Goal: Check status: Check status

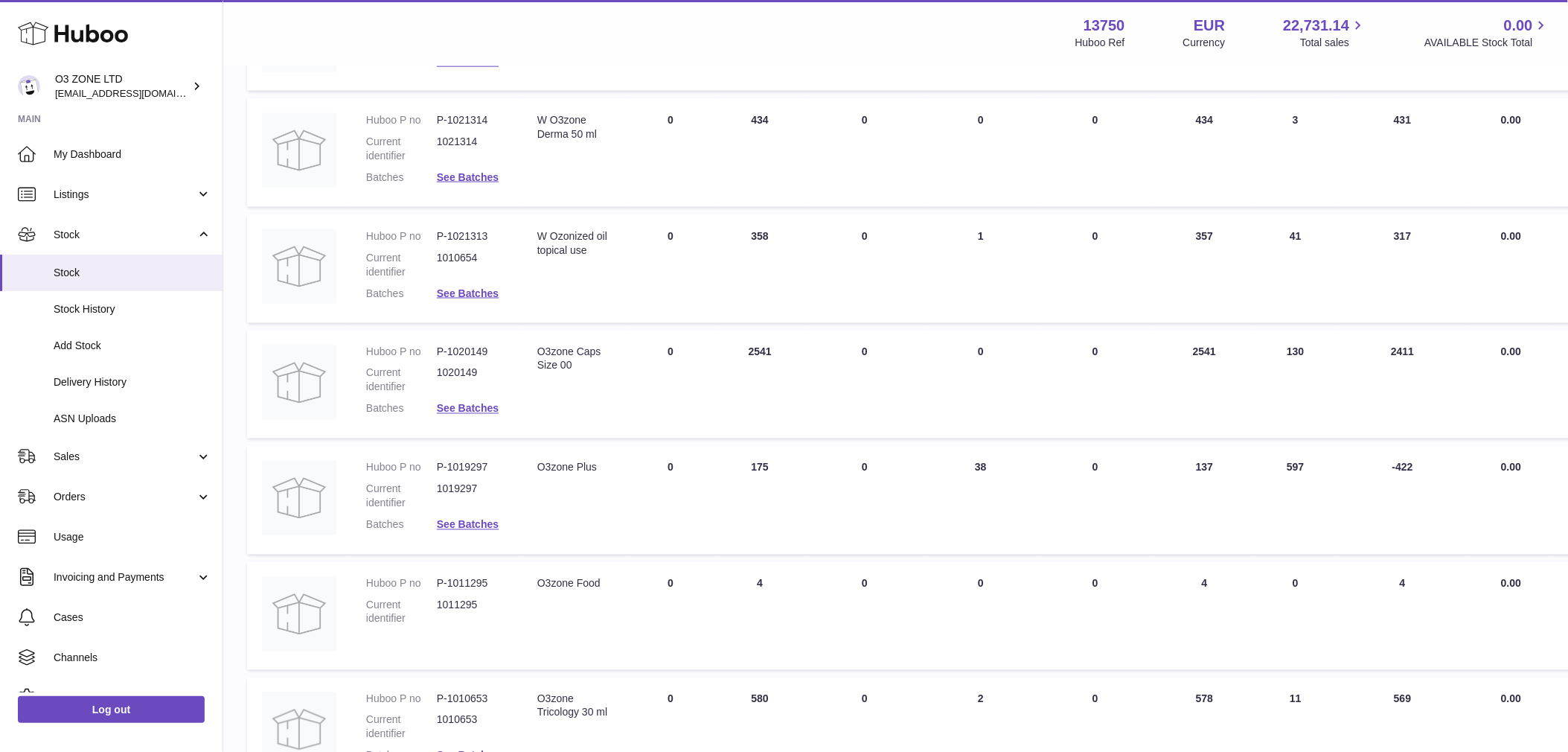
scroll to position [744, 0]
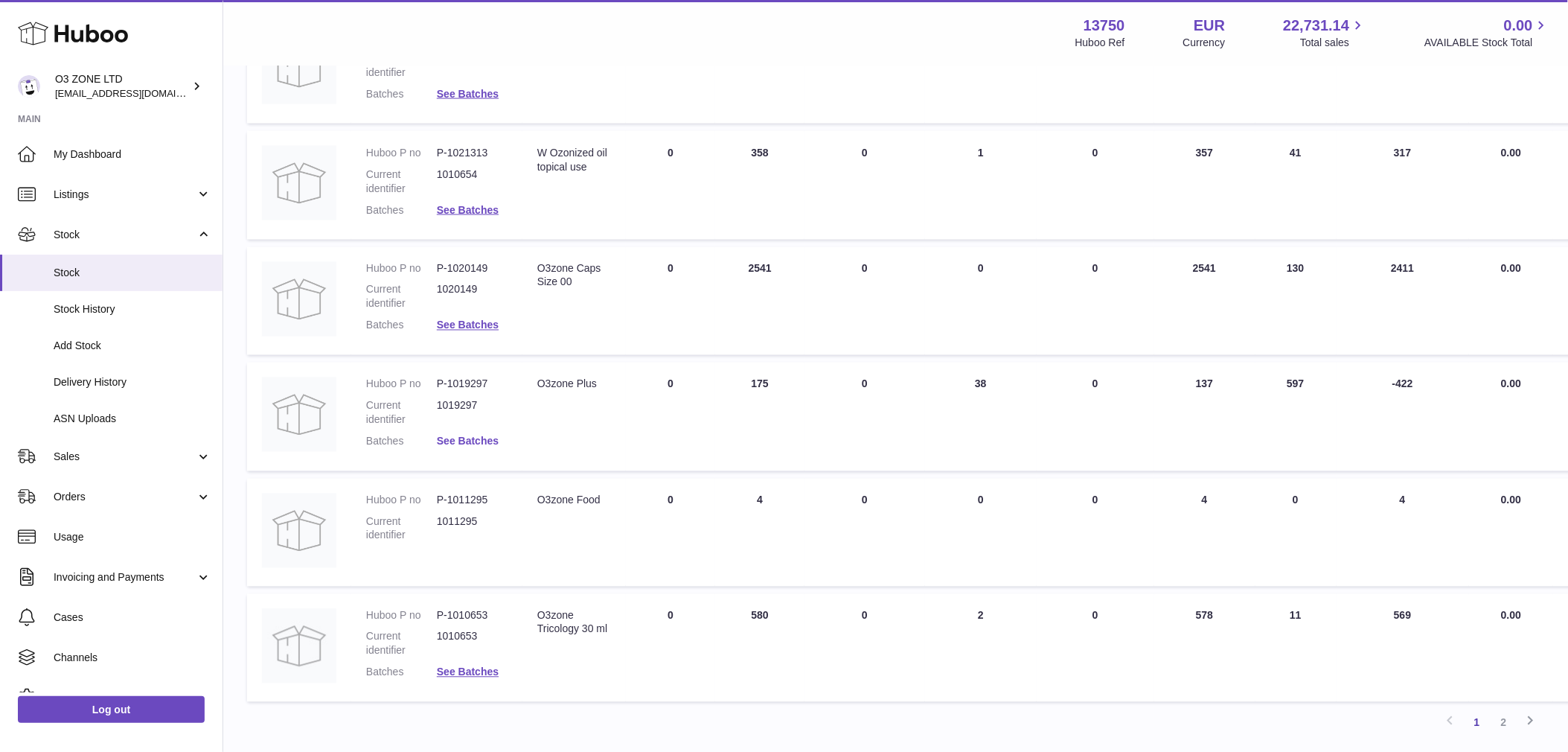
click at [475, 441] on link "See Batches" at bounding box center [468, 442] width 62 height 12
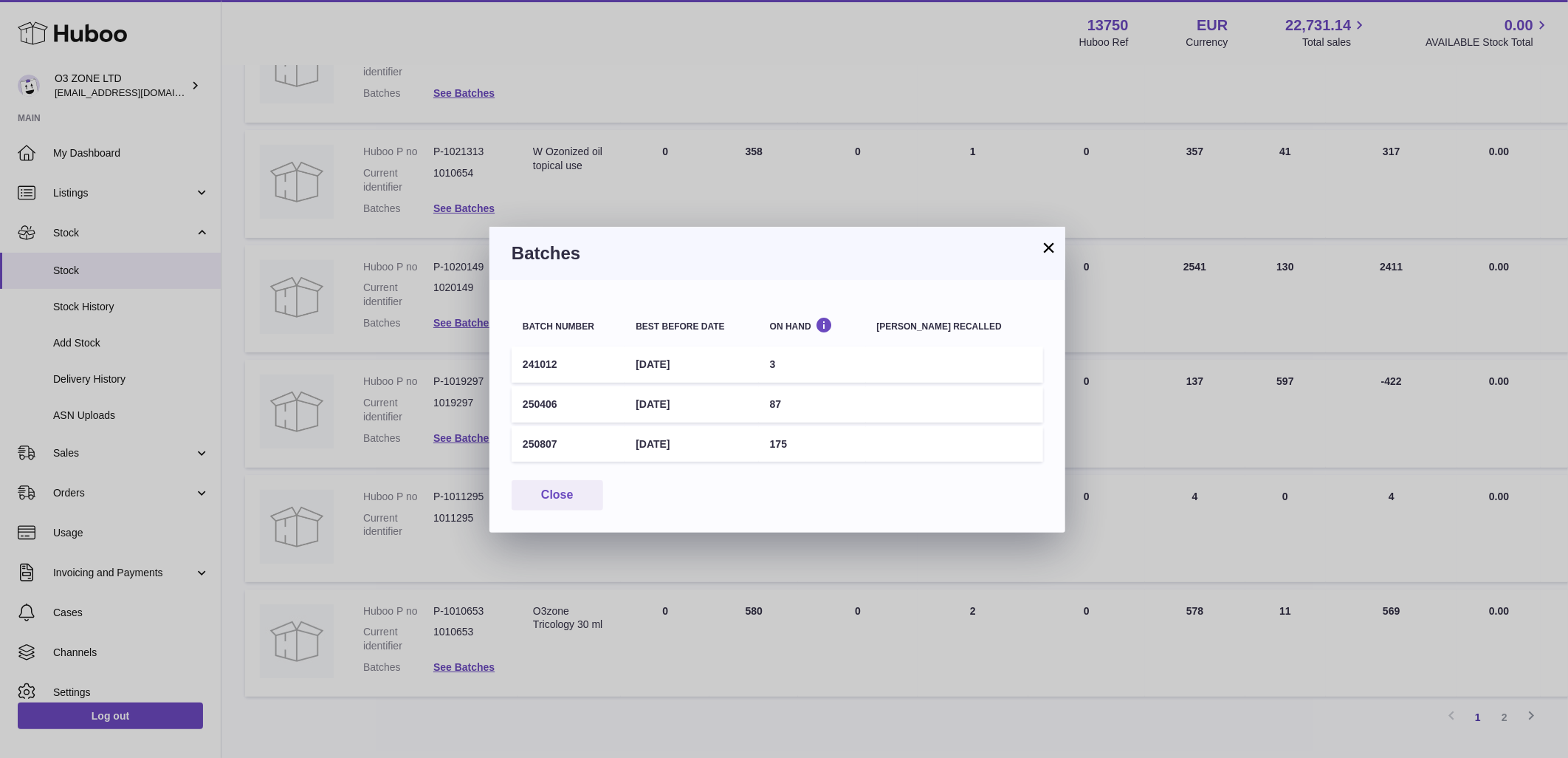
click at [813, 446] on td "175" at bounding box center [812, 444] width 107 height 36
click at [1042, 254] on button "×" at bounding box center [1049, 247] width 18 height 18
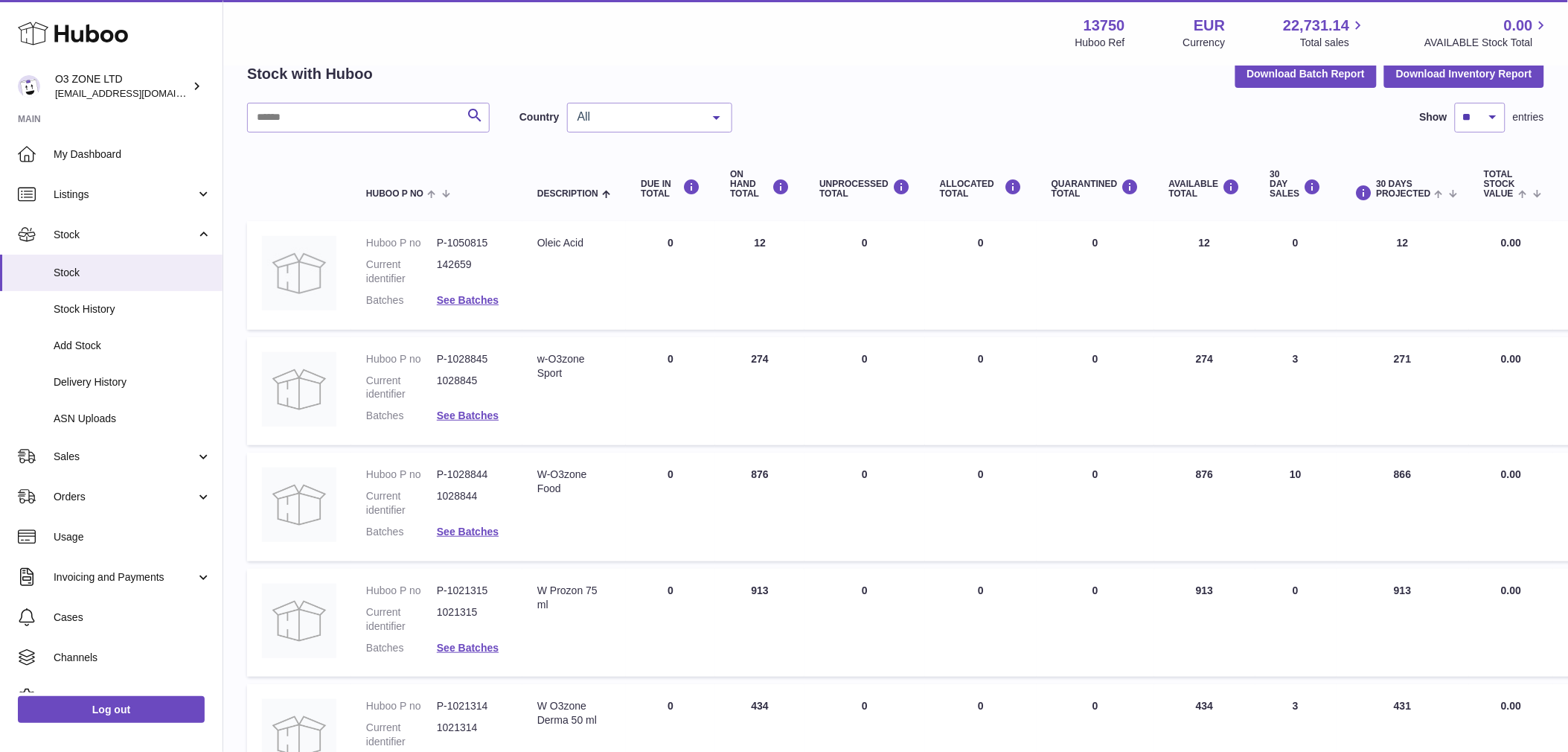
scroll to position [0, 0]
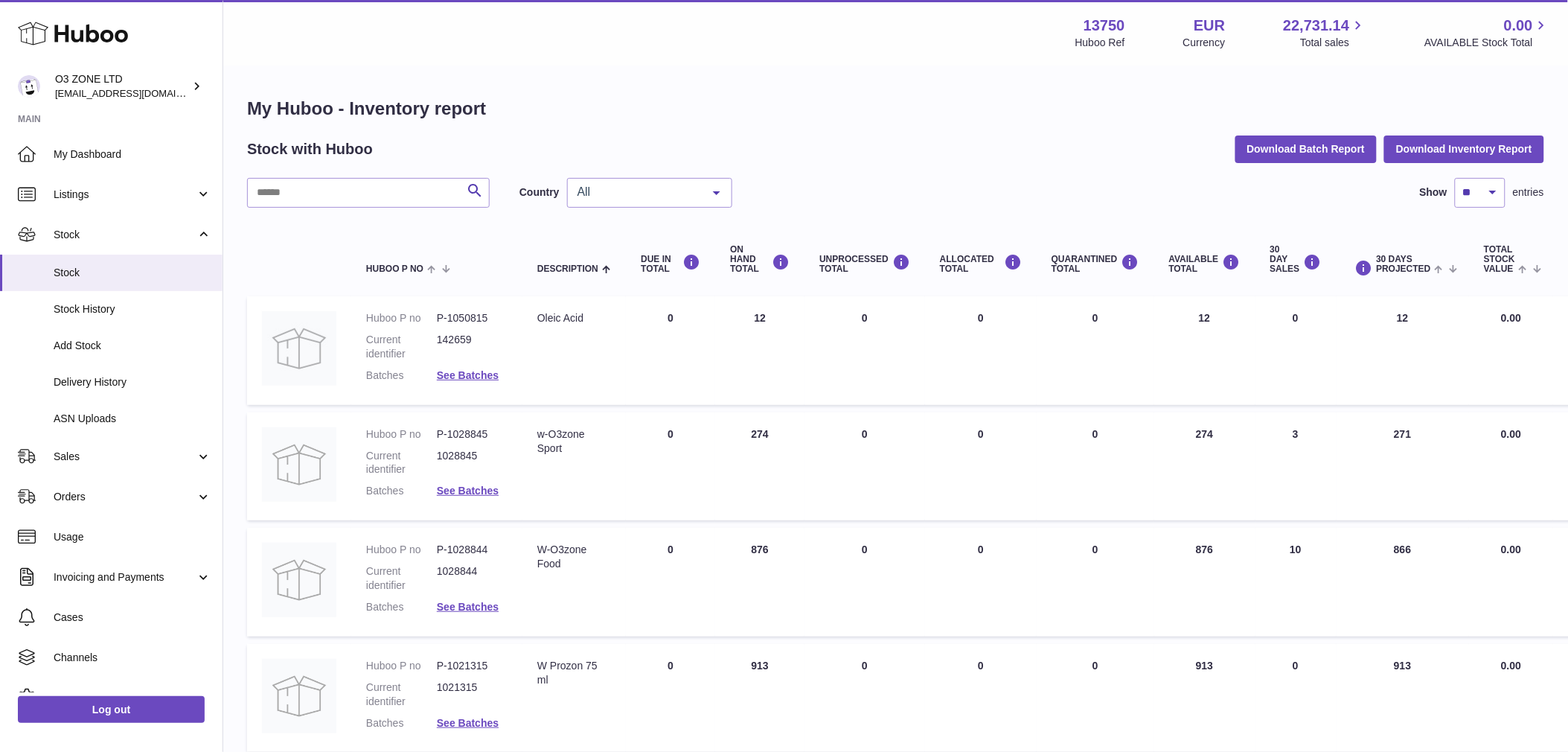
click at [629, 195] on span "All" at bounding box center [637, 191] width 128 height 15
click at [603, 274] on span "NL" at bounding box center [649, 282] width 163 height 30
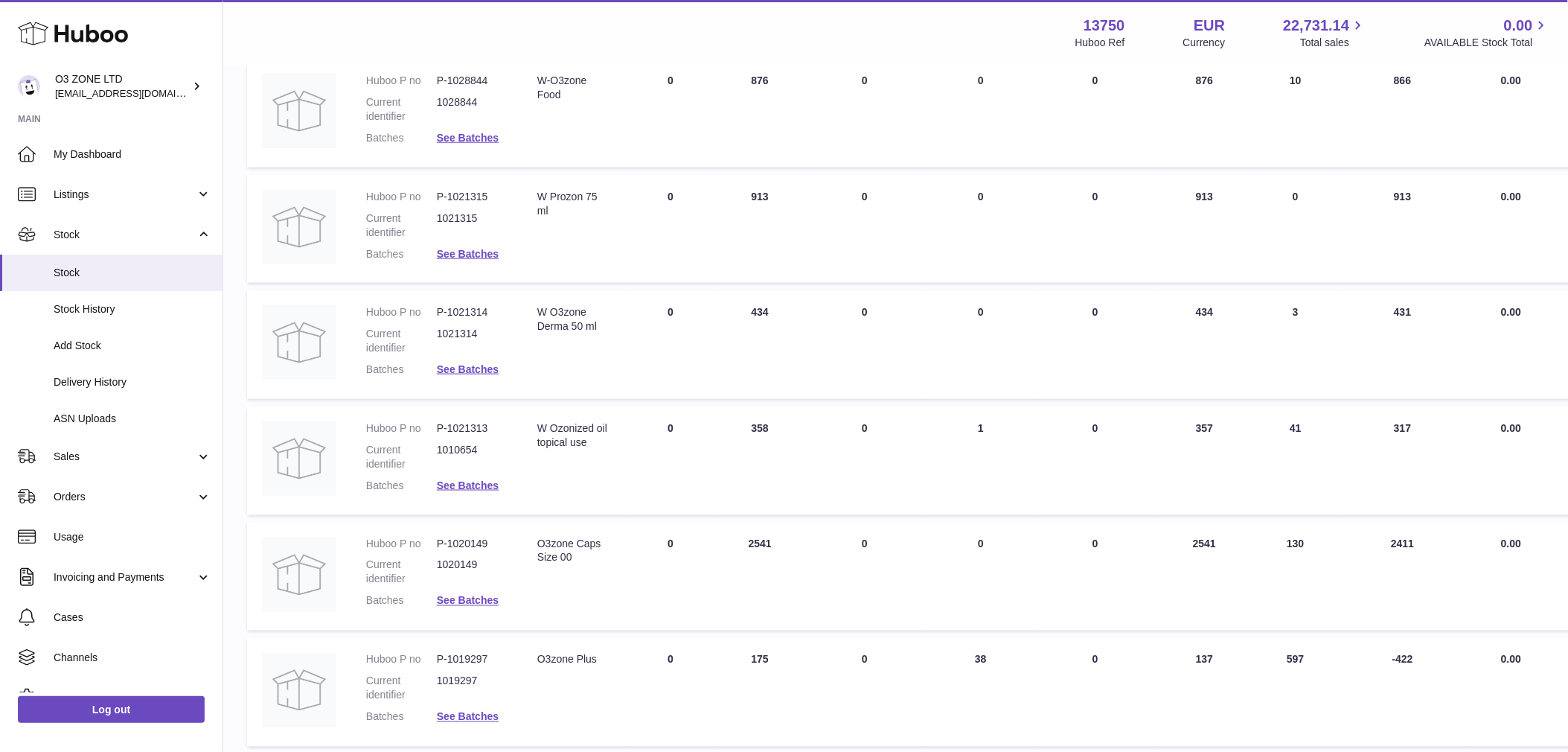
scroll to position [496, 0]
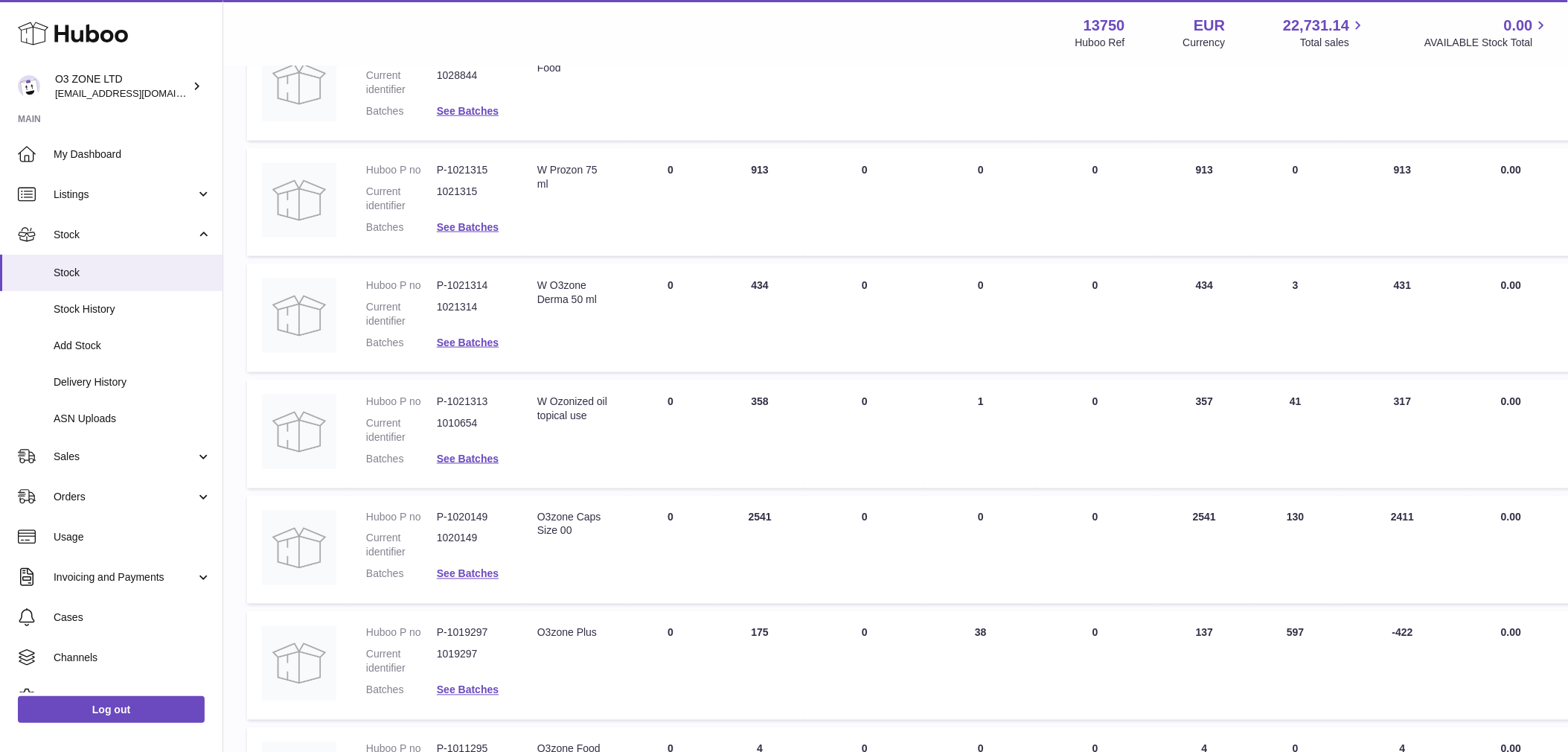
drag, startPoint x: 917, startPoint y: 625, endPoint x: 796, endPoint y: 648, distance: 123.2
drag, startPoint x: 796, startPoint y: 648, endPoint x: 761, endPoint y: 642, distance: 35.5
click at [761, 642] on td "ON HAND Total 175" at bounding box center [760, 665] width 90 height 109
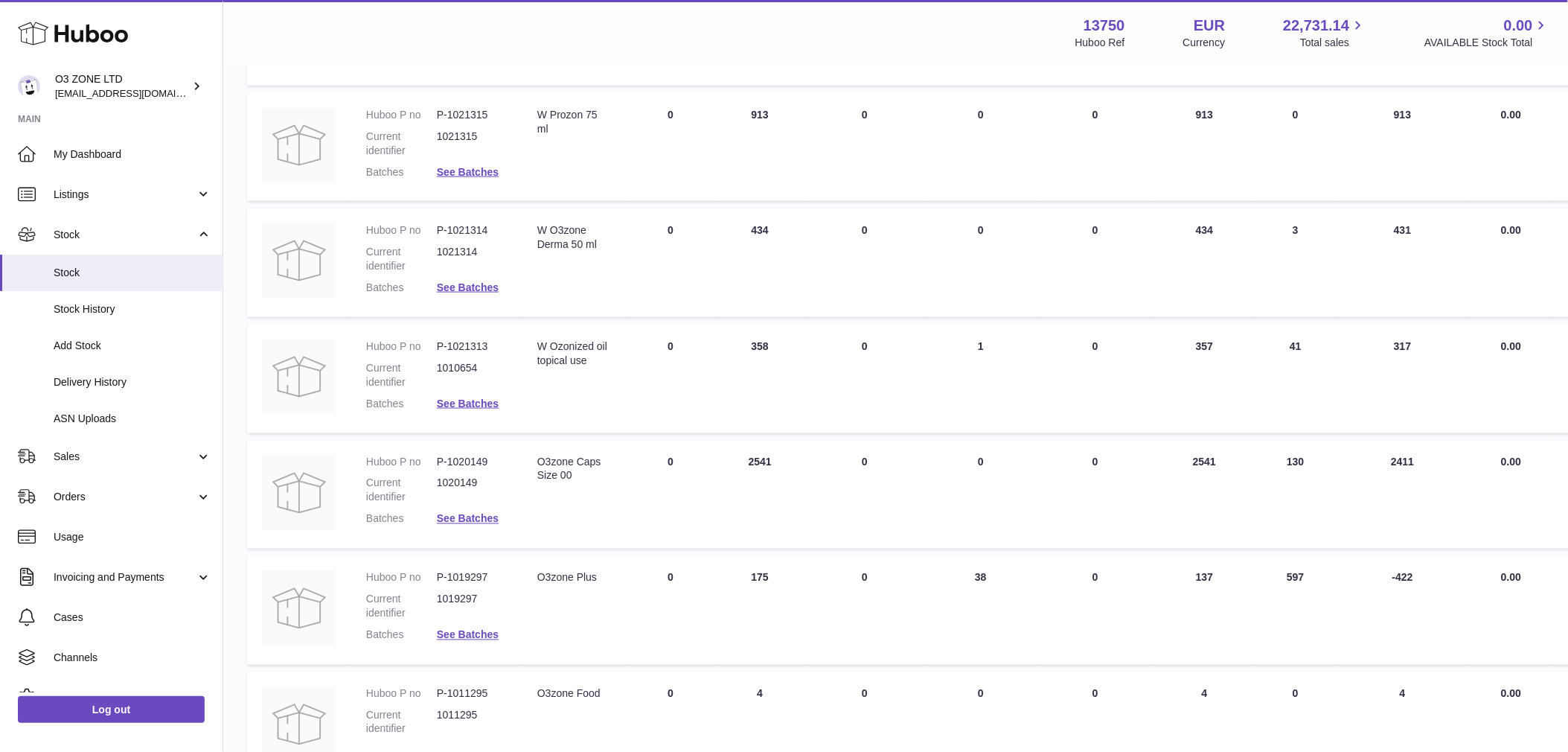
scroll to position [578, 0]
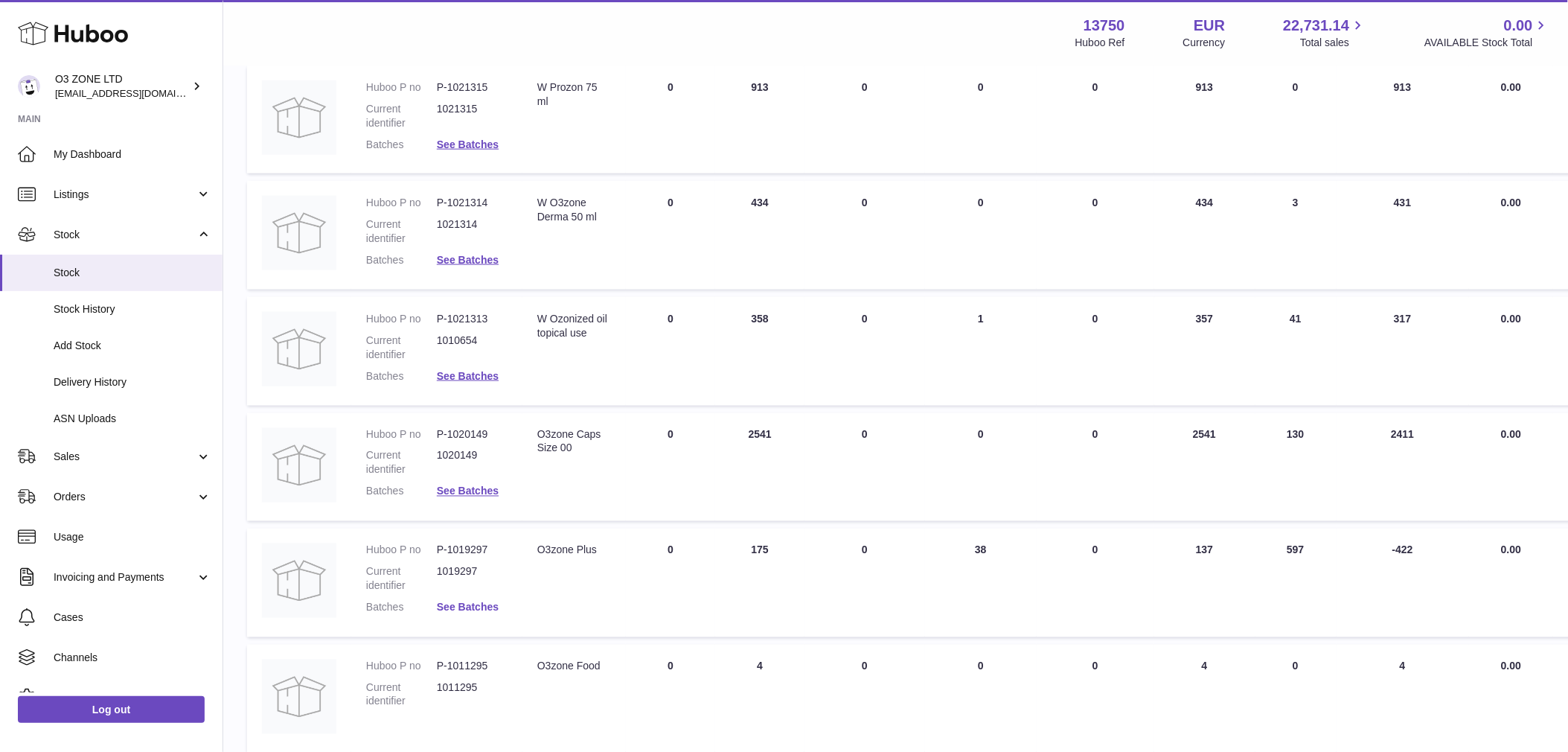
click at [469, 602] on link "See Batches" at bounding box center [468, 608] width 62 height 12
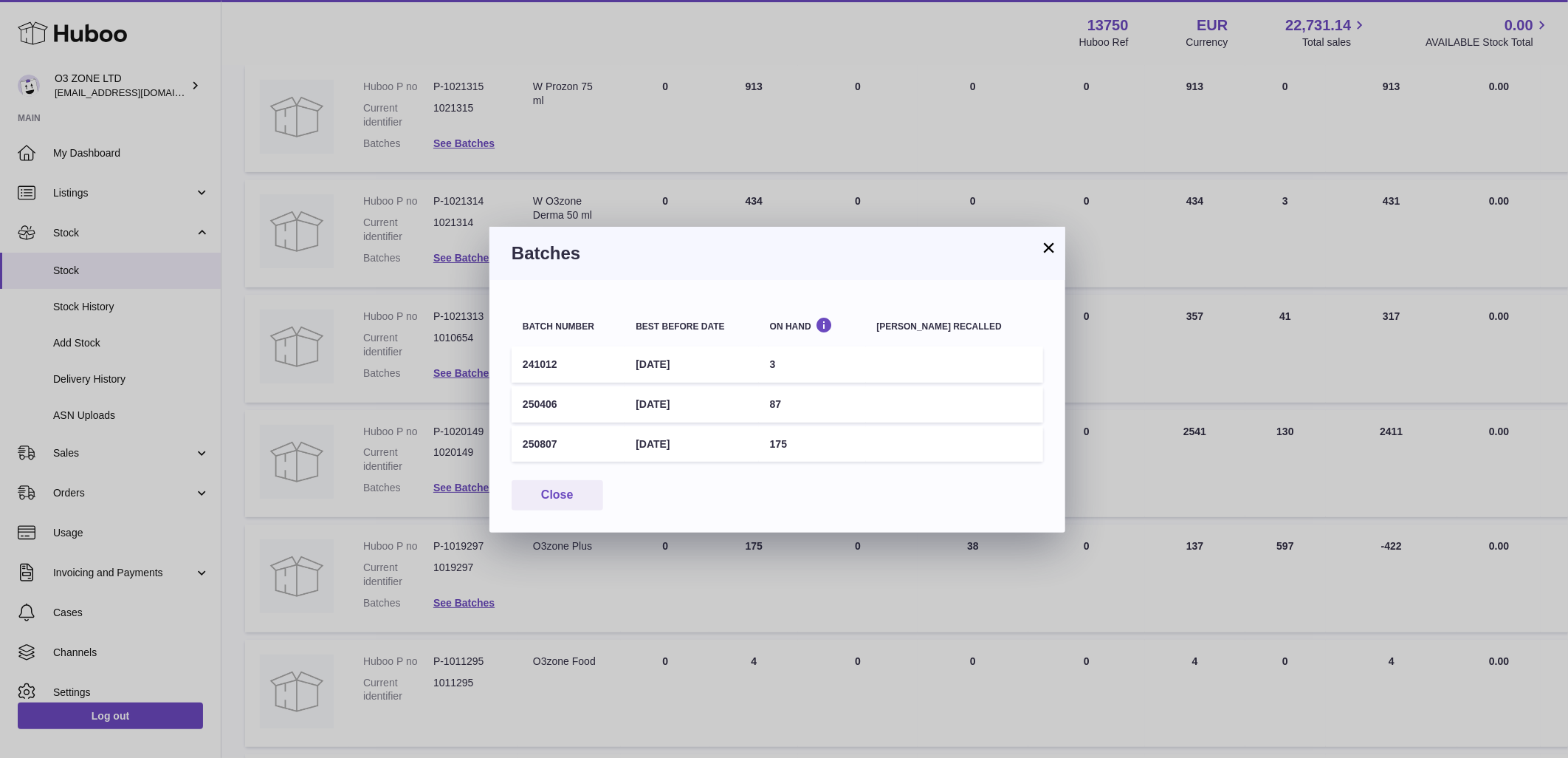
click at [1051, 244] on button "×" at bounding box center [1049, 247] width 18 height 18
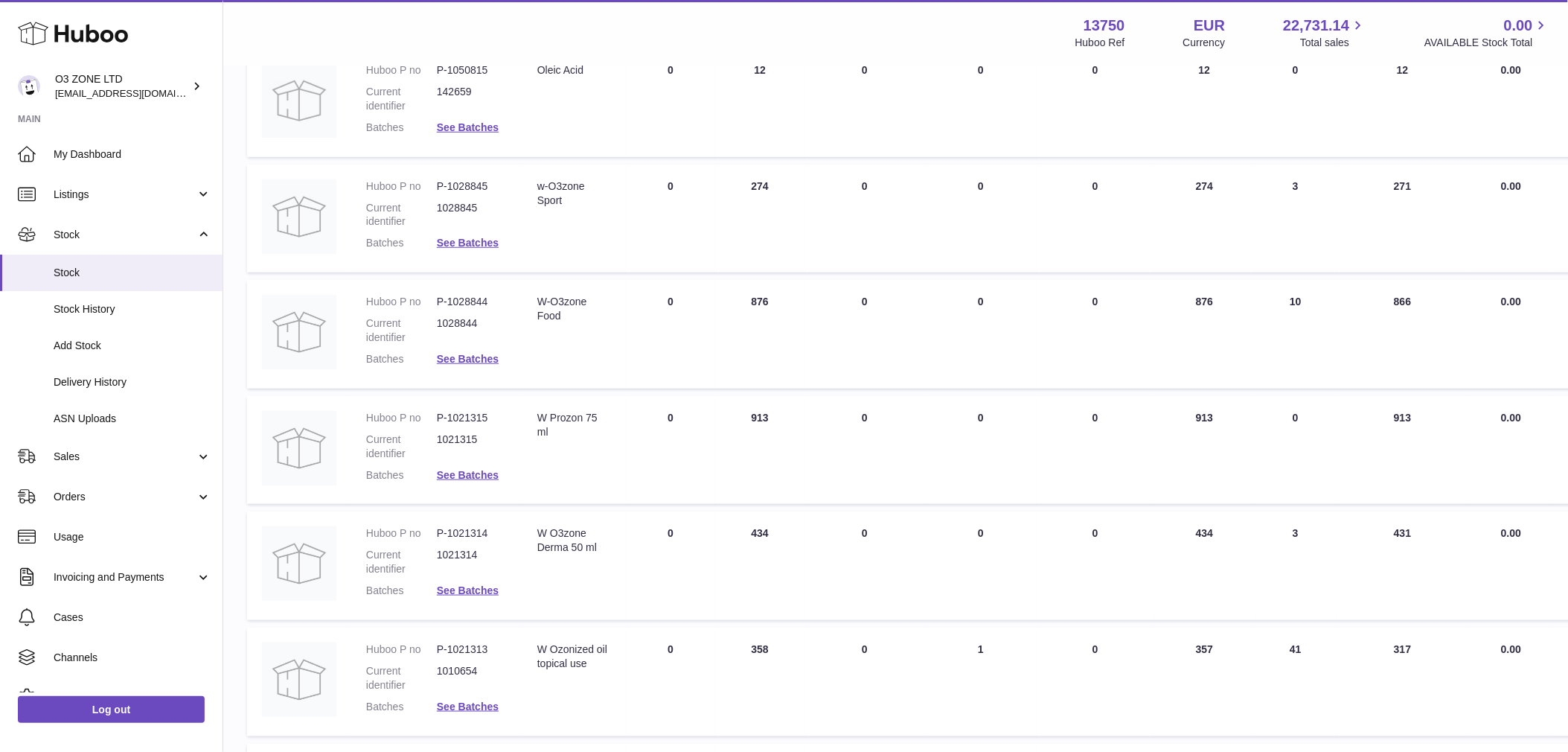
scroll to position [0, 0]
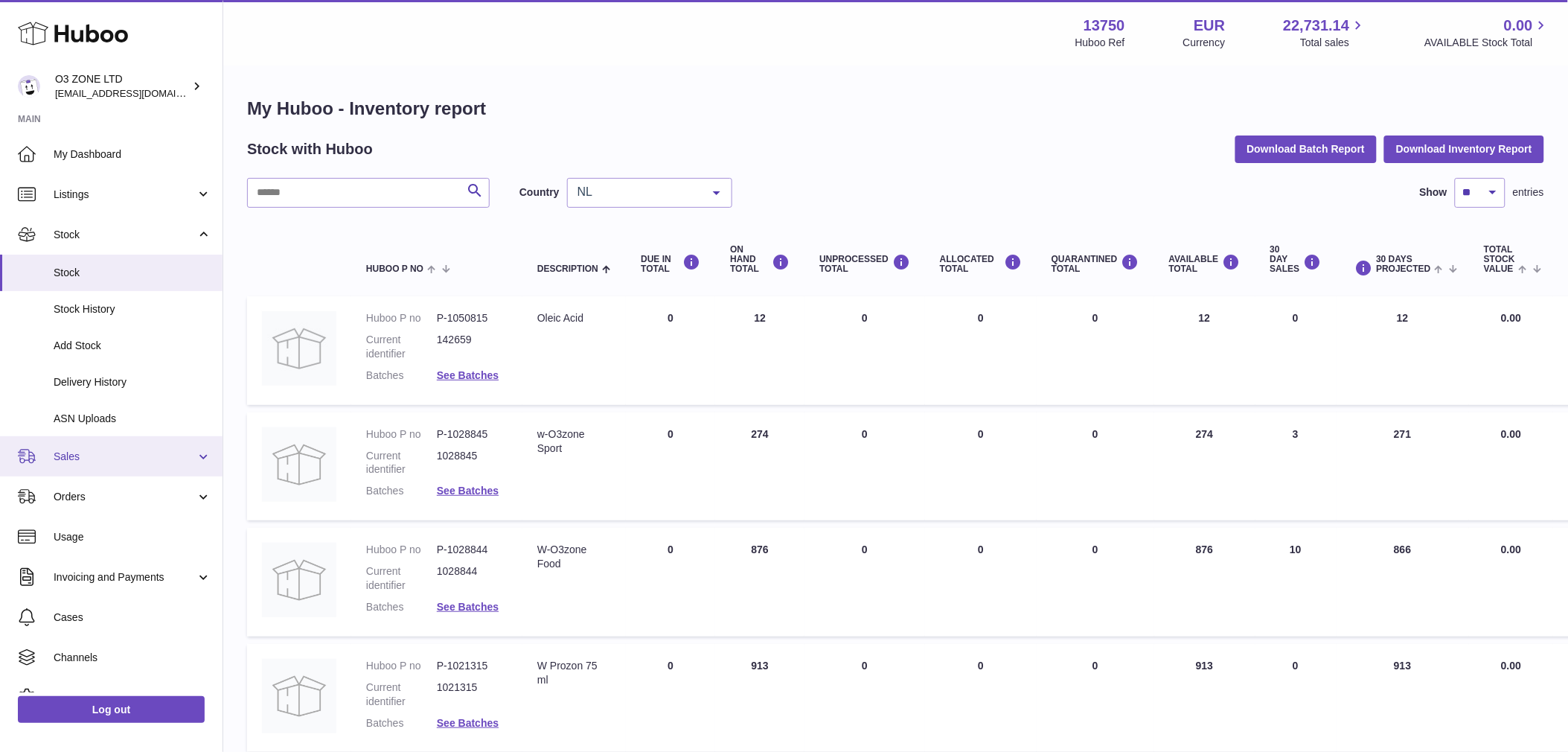
click at [70, 453] on span "Sales" at bounding box center [125, 456] width 143 height 14
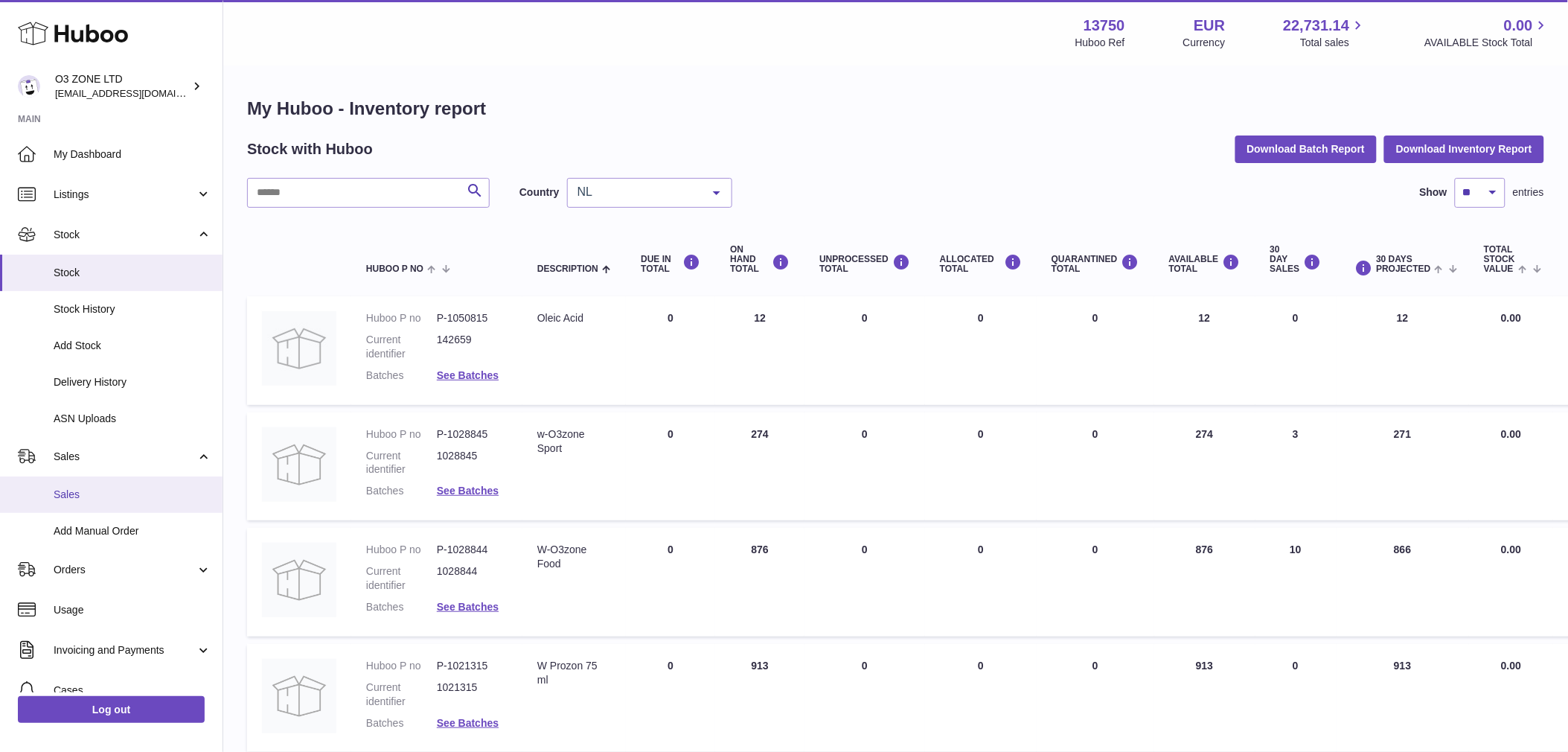
click at [78, 494] on span "Sales" at bounding box center [133, 495] width 158 height 14
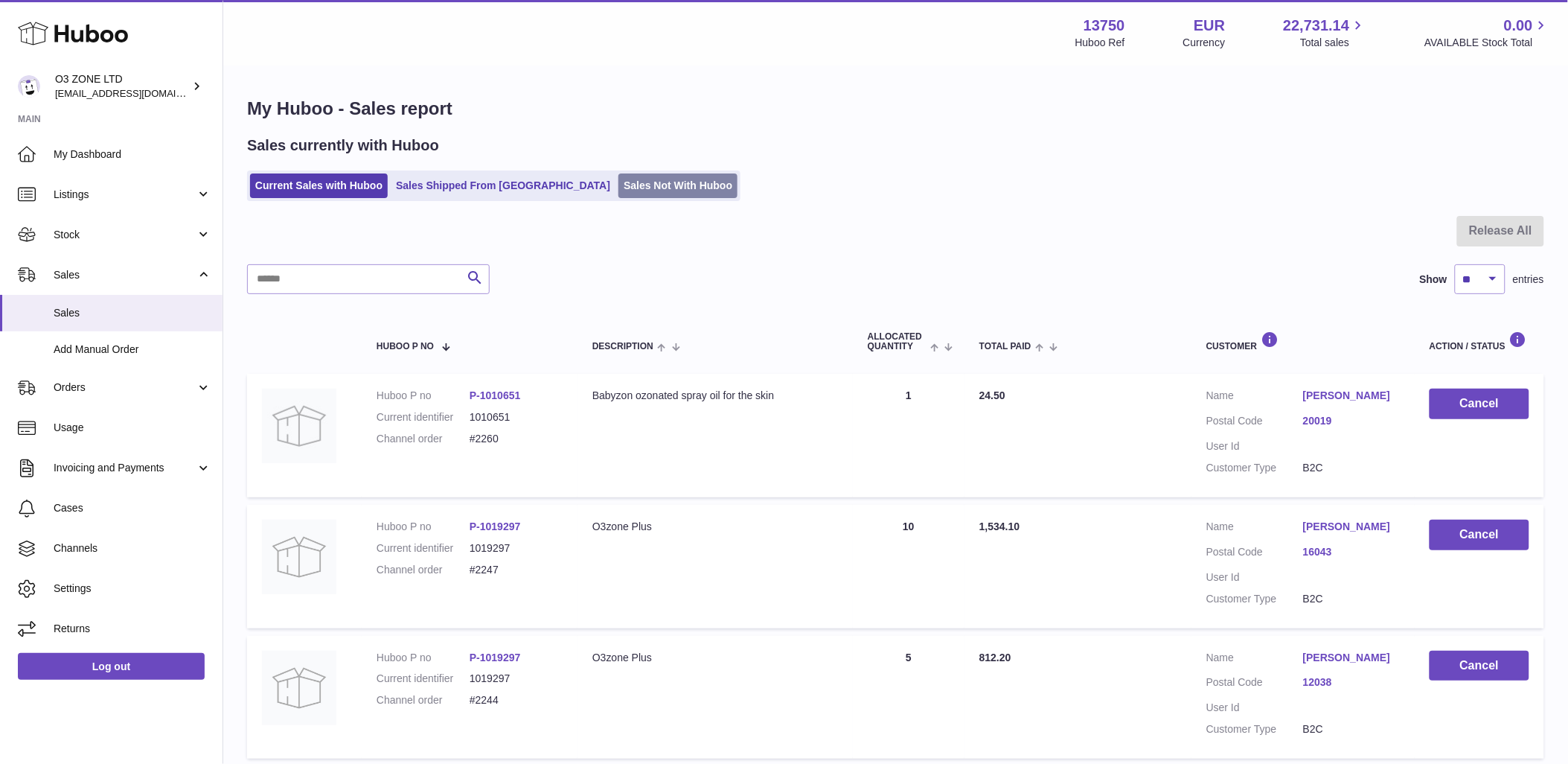
click at [619, 176] on link "Sales Not With Huboo" at bounding box center [678, 186] width 119 height 24
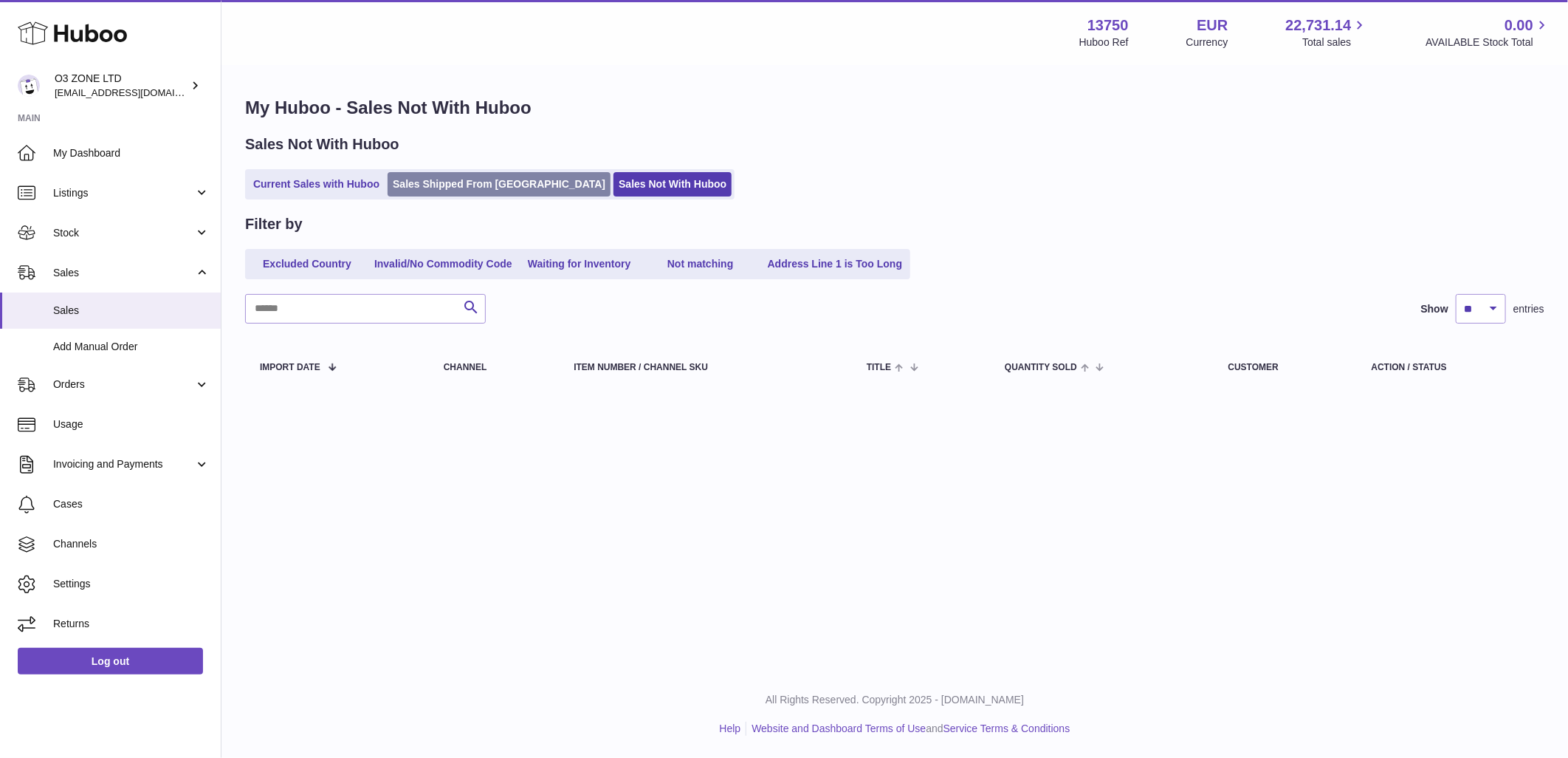
click at [428, 183] on link "Sales Shipped From Huboo" at bounding box center [499, 185] width 223 height 24
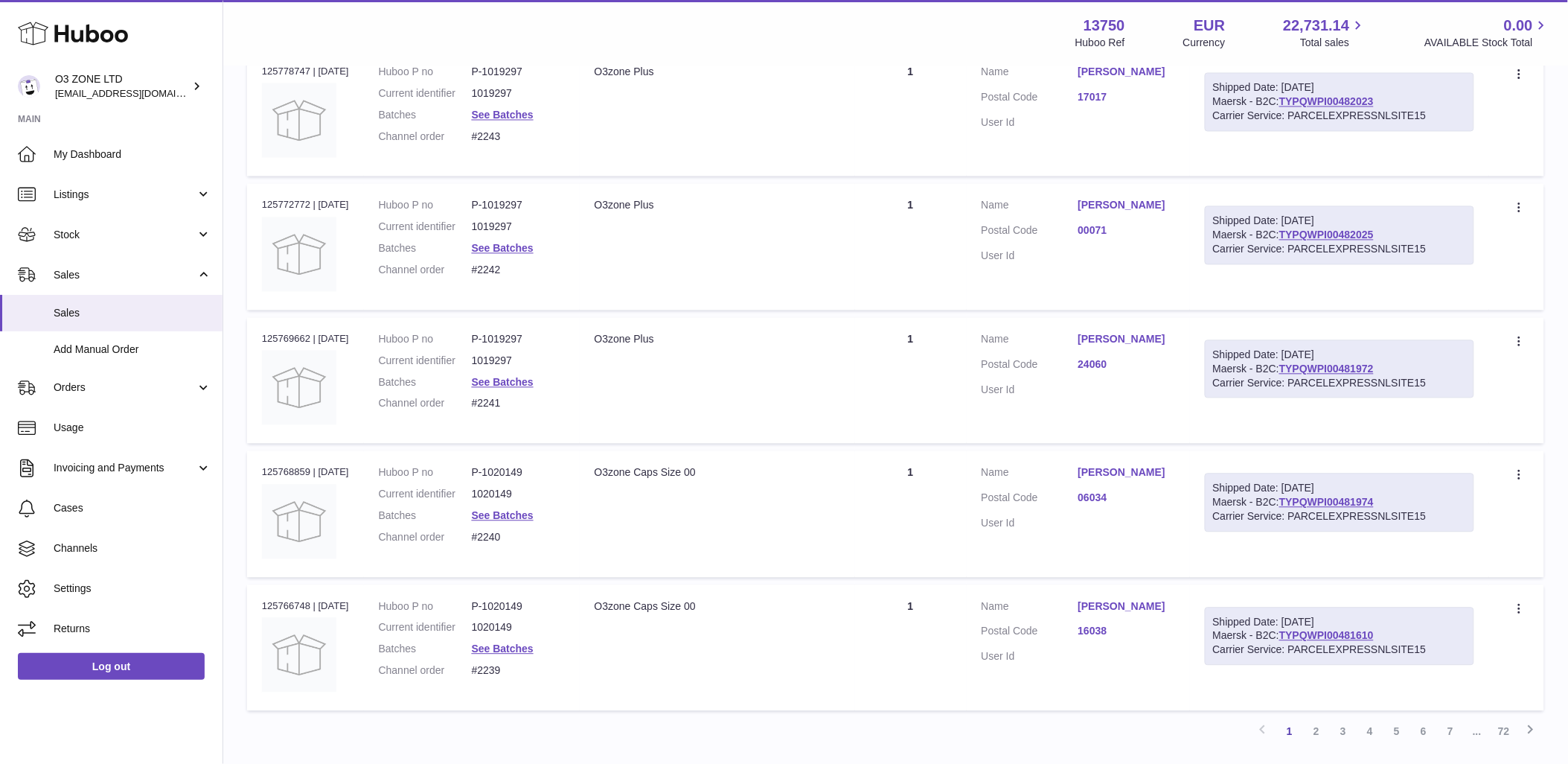
scroll to position [1075, 0]
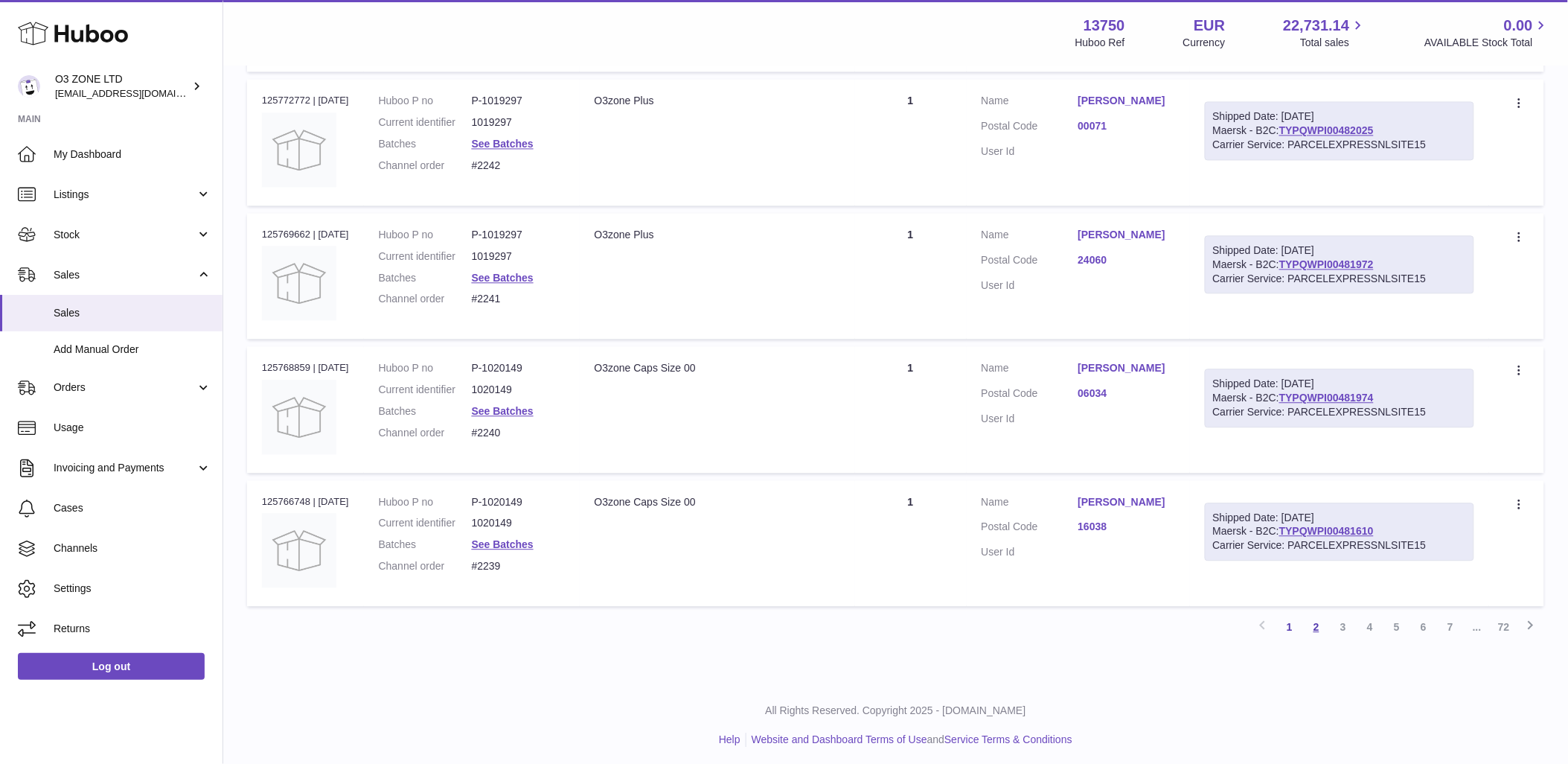
click at [1314, 626] on link "2" at bounding box center [1317, 627] width 27 height 27
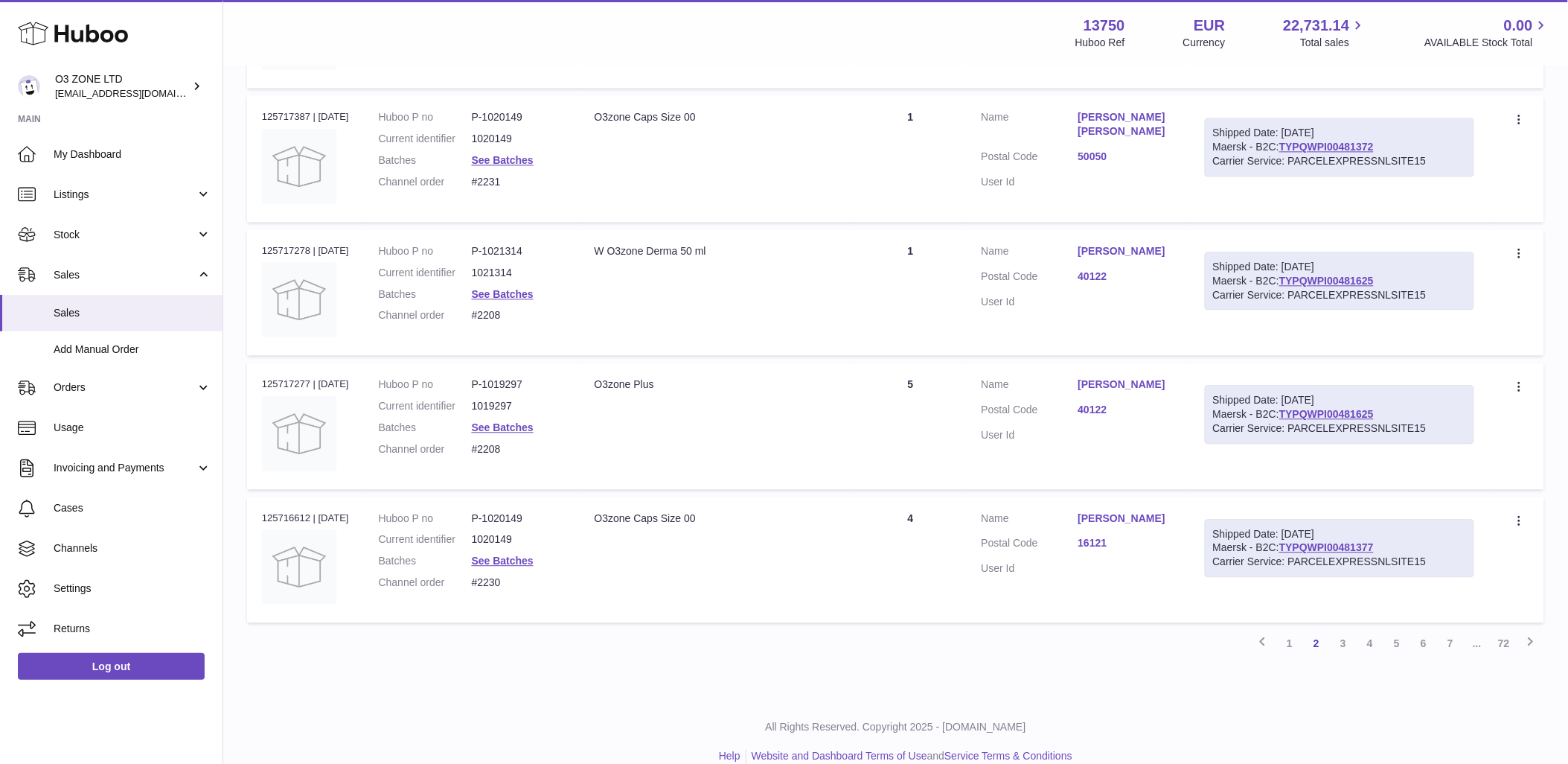
scroll to position [1084, 0]
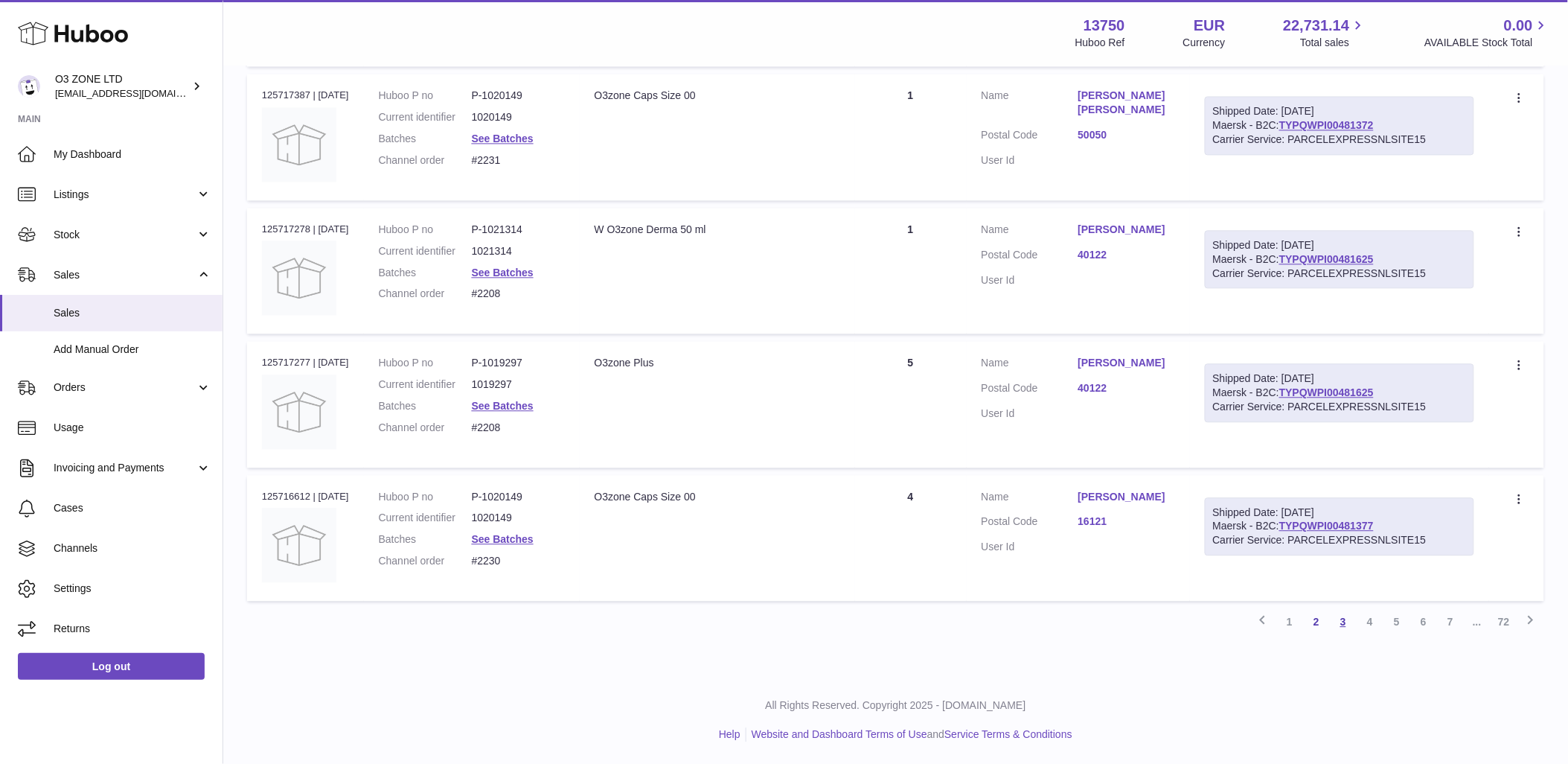
click at [1348, 624] on link "3" at bounding box center [1343, 621] width 27 height 27
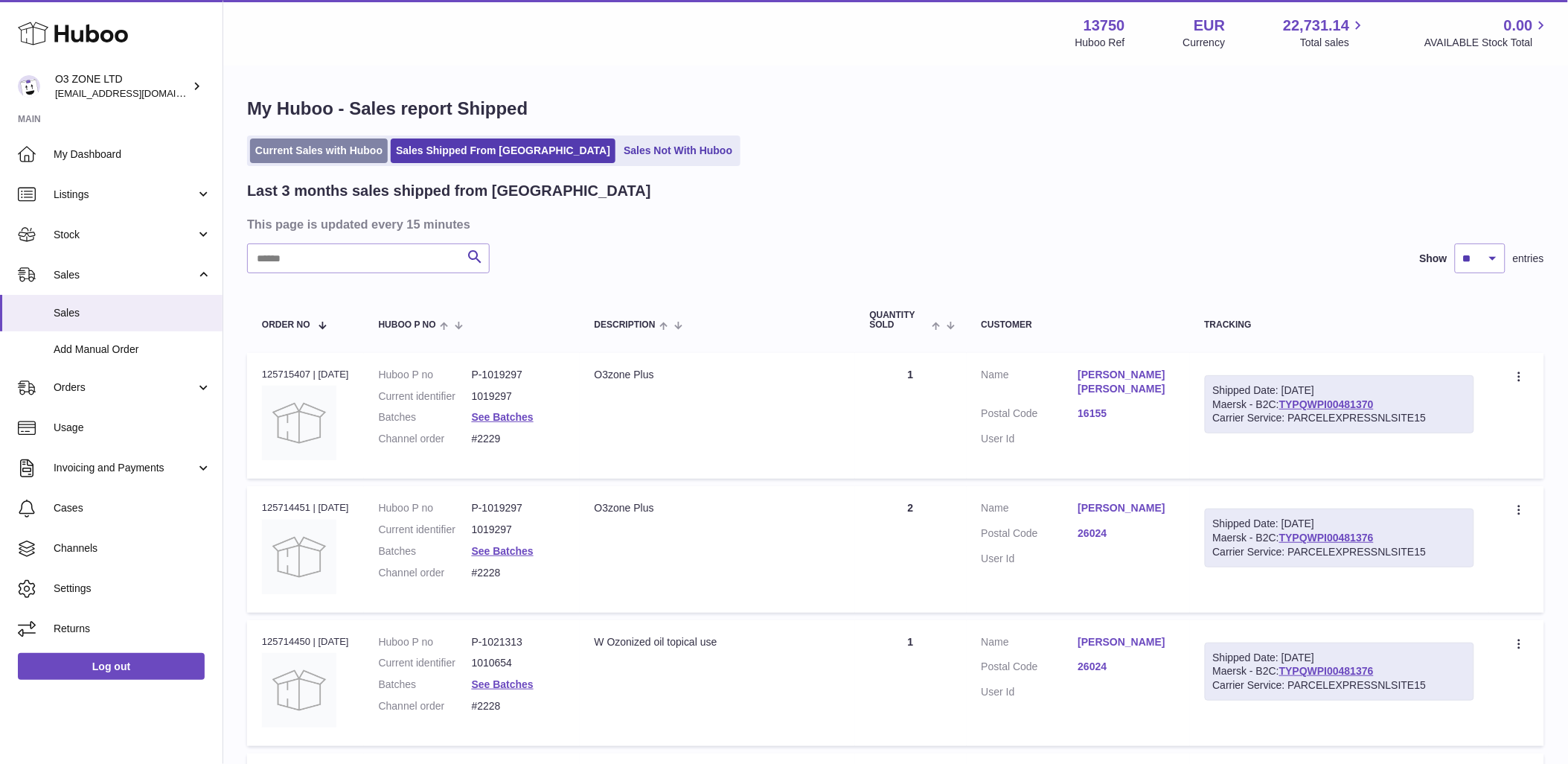
drag, startPoint x: 292, startPoint y: 149, endPoint x: 607, endPoint y: 265, distance: 335.7
click at [293, 149] on link "Current Sales with Huboo" at bounding box center [319, 150] width 137 height 24
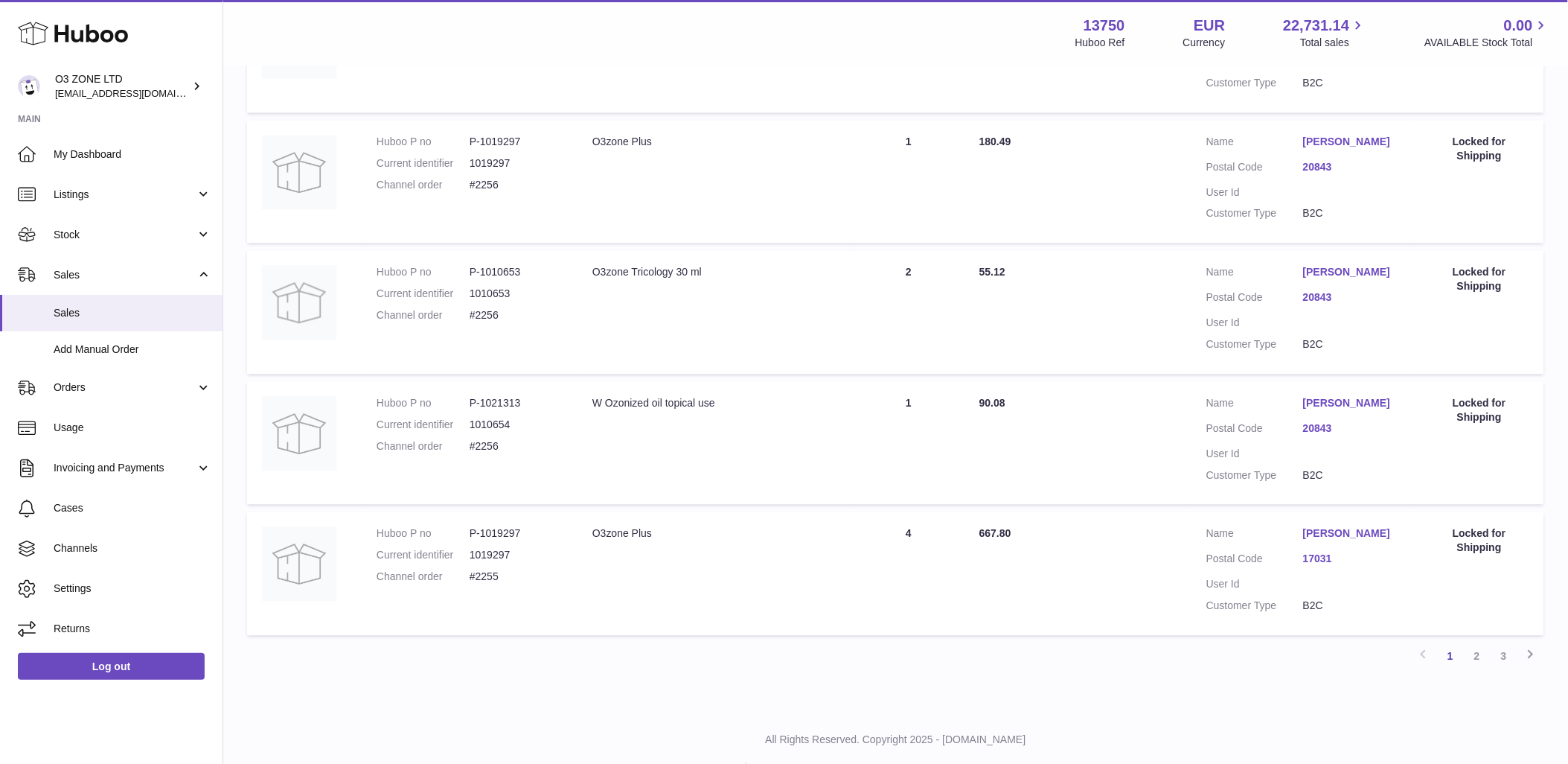
scroll to position [1075, 0]
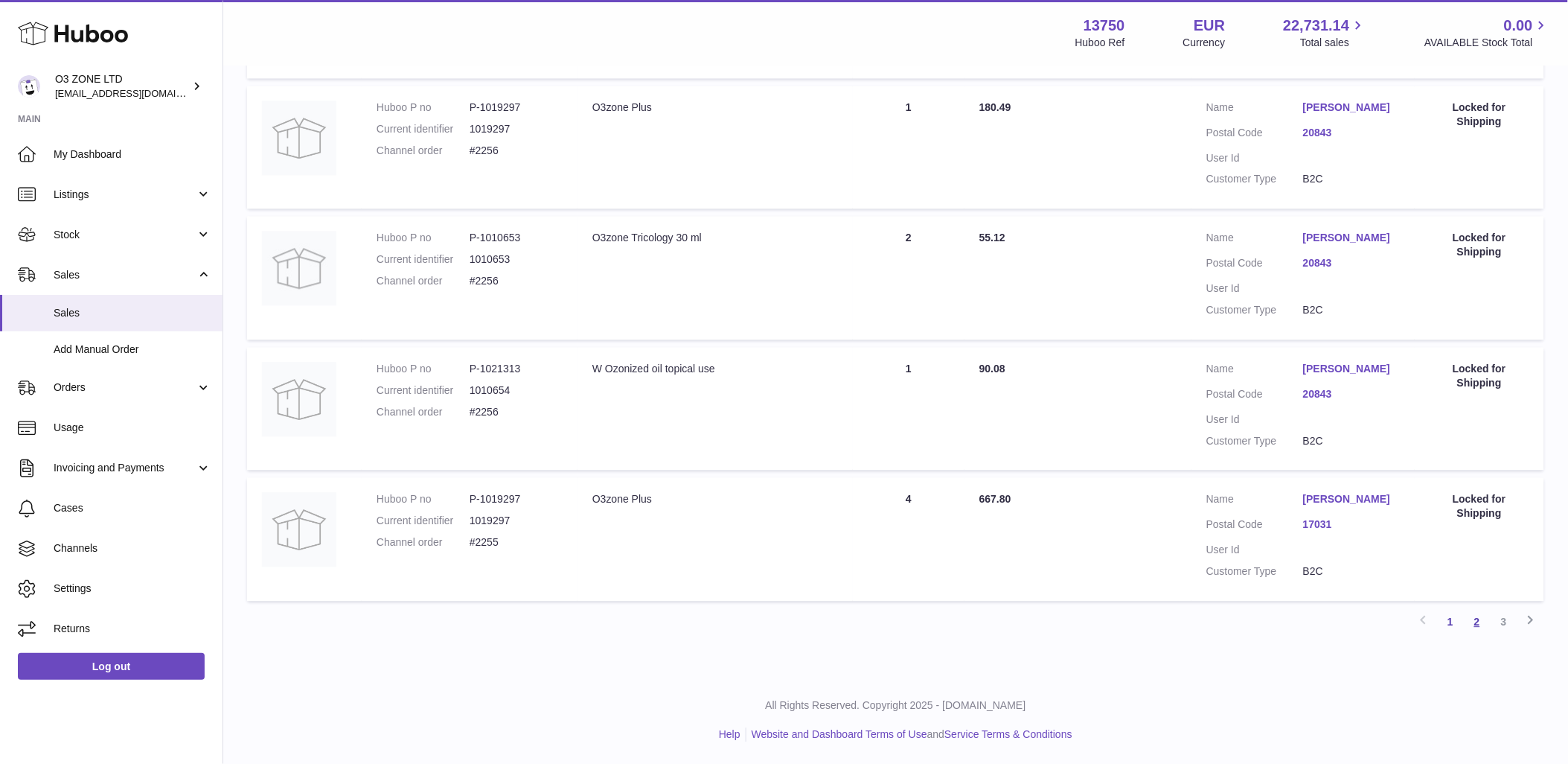
click at [1485, 634] on link "2" at bounding box center [1478, 621] width 27 height 27
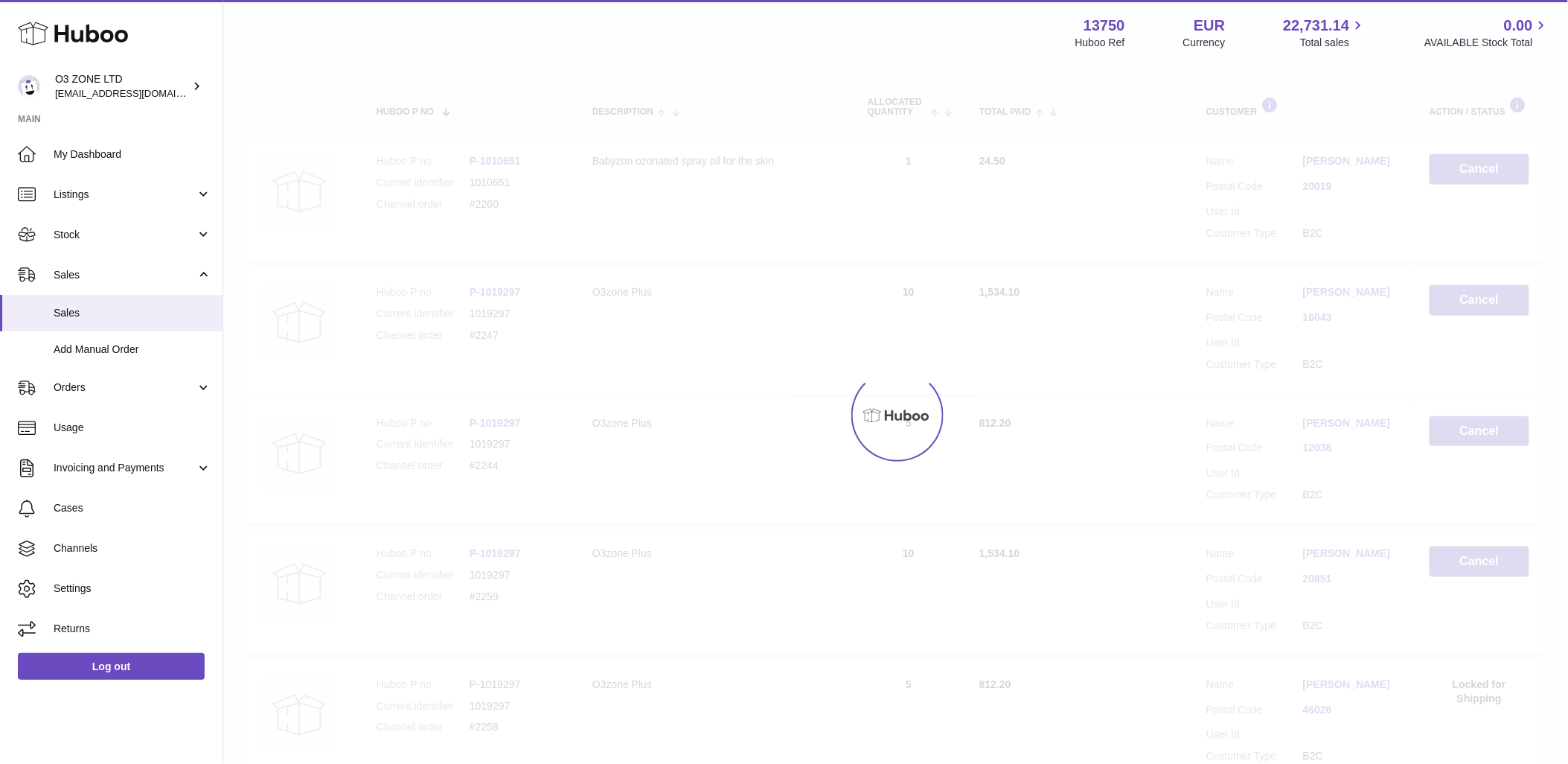
scroll to position [67, 0]
